Goal: Check status: Check status

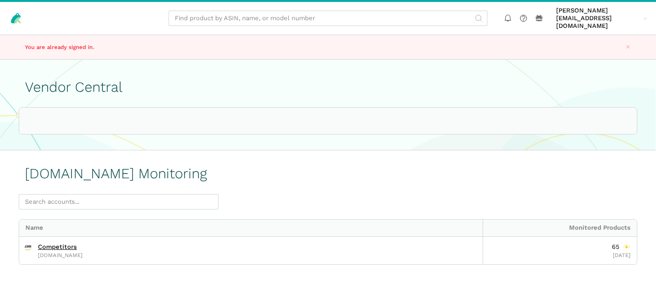
click at [122, 166] on h1 "[DOMAIN_NAME] Monitoring" at bounding box center [116, 174] width 182 height 16
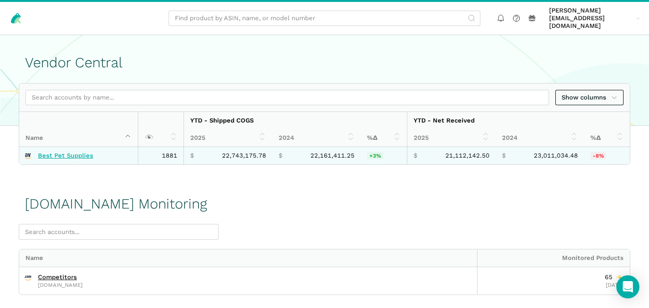
click at [72, 152] on link "Best Pet Supplies" at bounding box center [65, 156] width 55 height 8
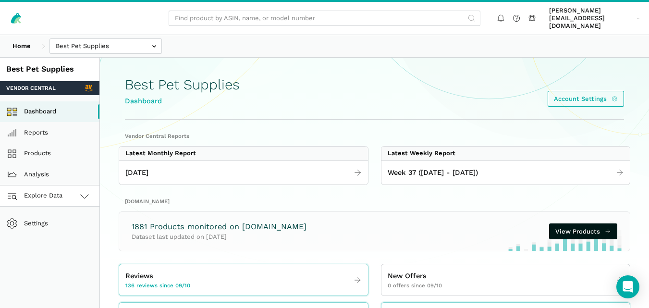
click at [84, 192] on icon at bounding box center [85, 196] width 12 height 12
click at [63, 230] on link "[DOMAIN_NAME]" at bounding box center [49, 238] width 99 height 21
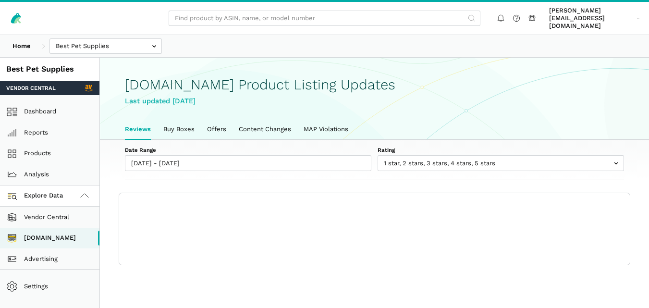
scroll to position [3, 0]
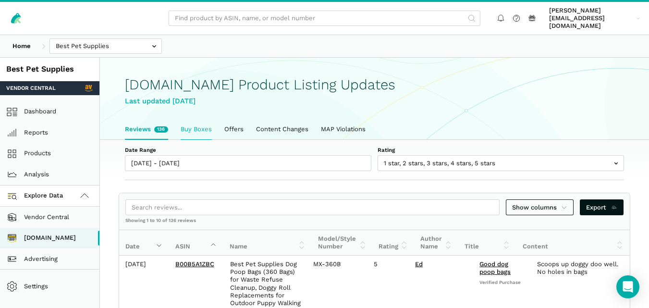
click at [203, 130] on link "Buy Boxes" at bounding box center [196, 129] width 44 height 20
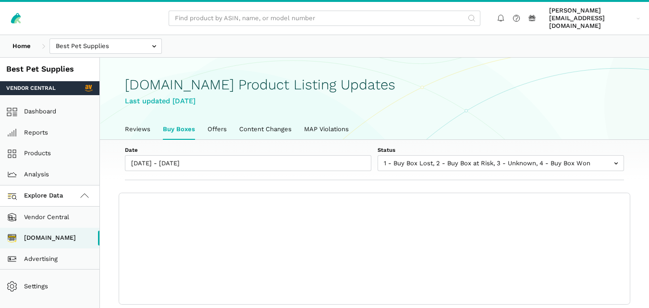
scroll to position [3, 0]
